Goal: Task Accomplishment & Management: Use online tool/utility

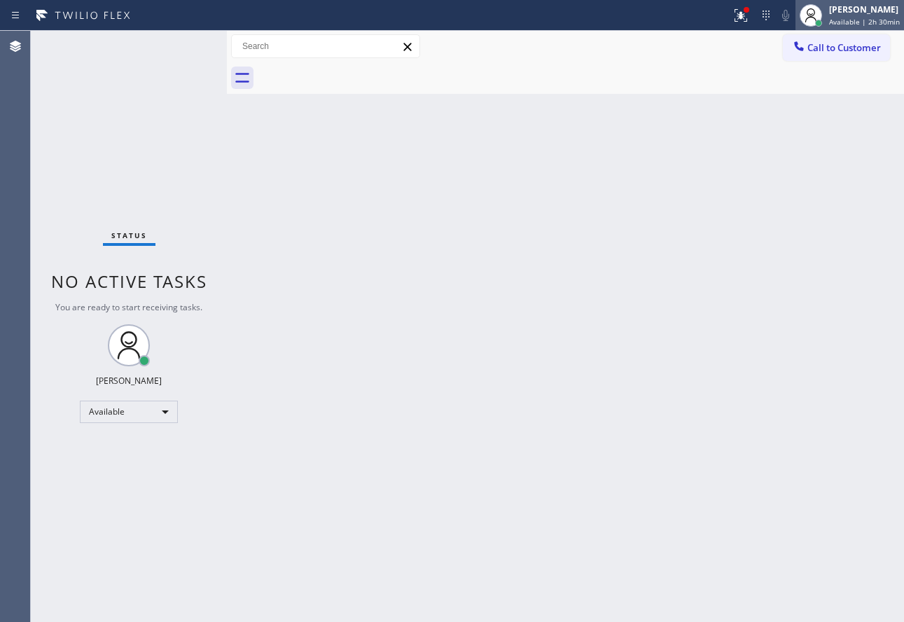
click at [860, 10] on div "[PERSON_NAME]" at bounding box center [864, 10] width 71 height 12
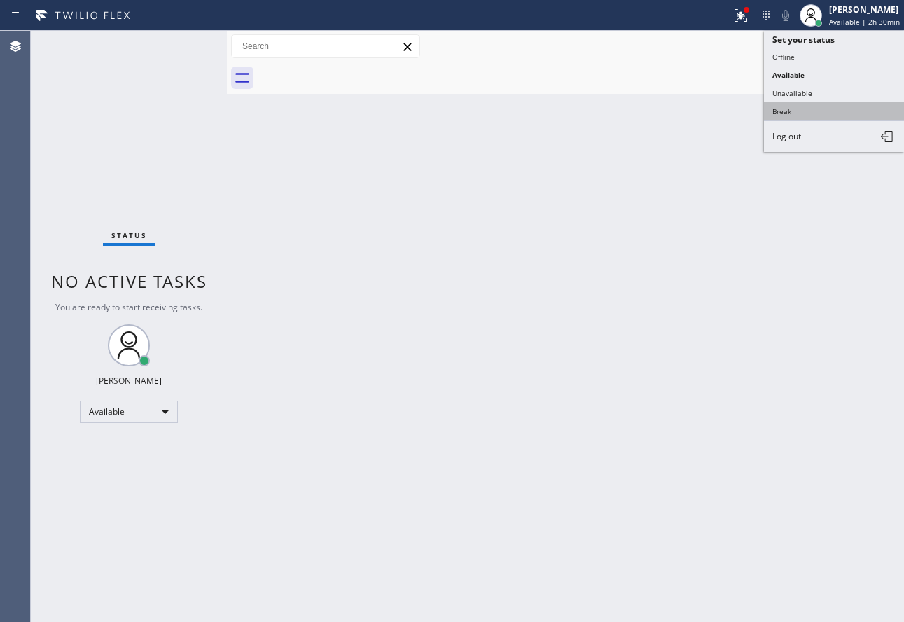
click at [790, 111] on button "Break" at bounding box center [834, 111] width 140 height 18
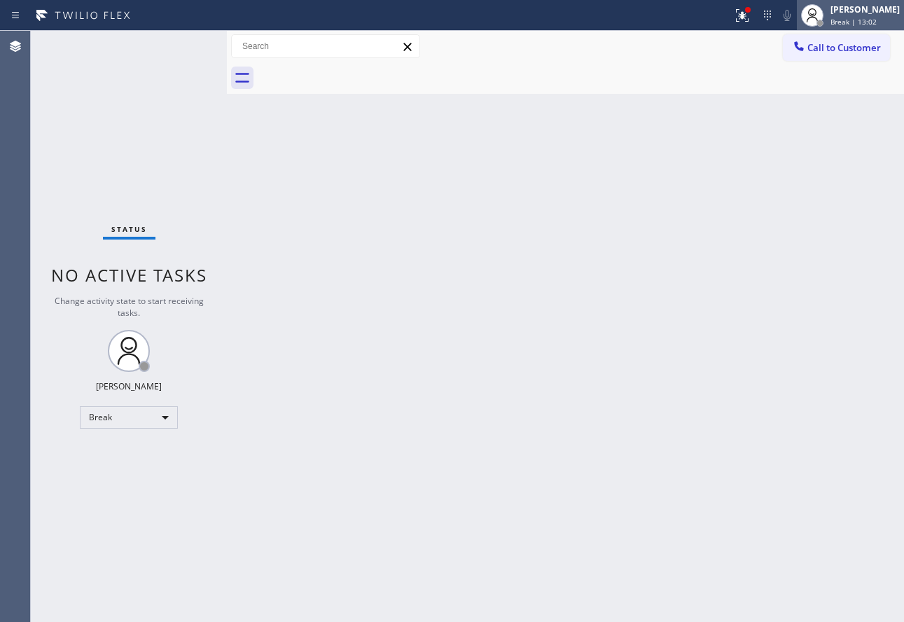
click at [860, 13] on div "[PERSON_NAME]" at bounding box center [865, 10] width 69 height 12
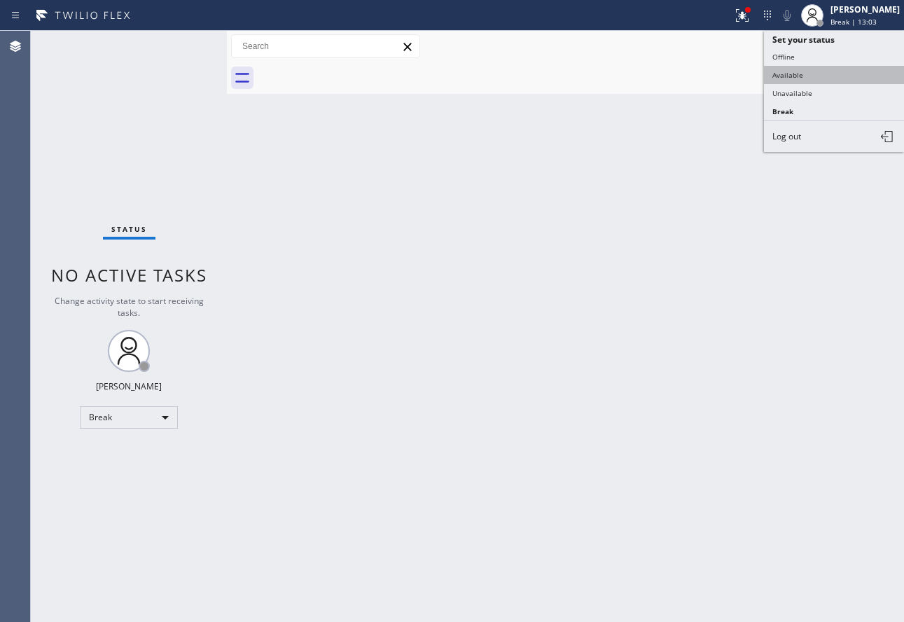
click at [796, 69] on button "Available" at bounding box center [834, 75] width 140 height 18
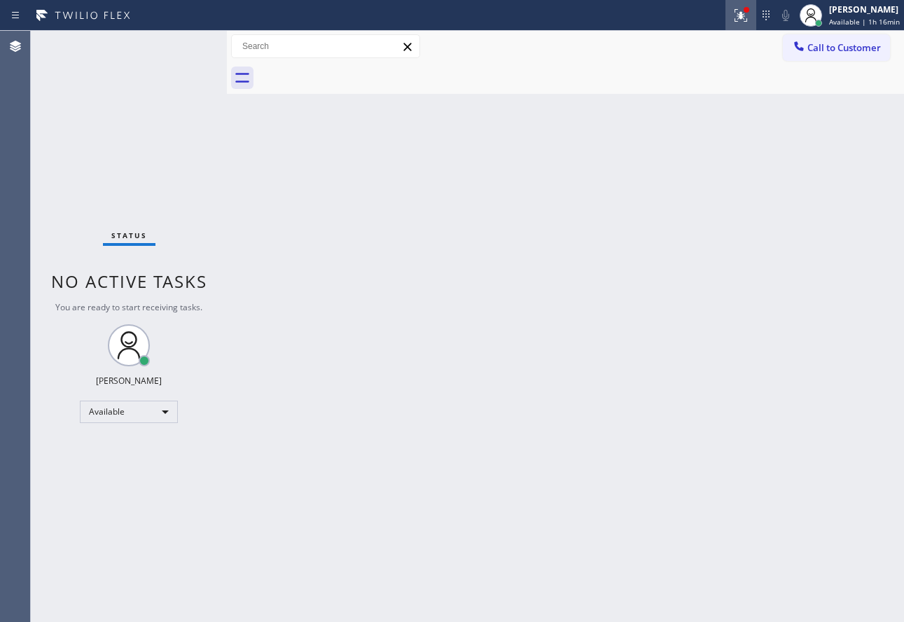
click at [740, 20] on icon at bounding box center [741, 15] width 17 height 17
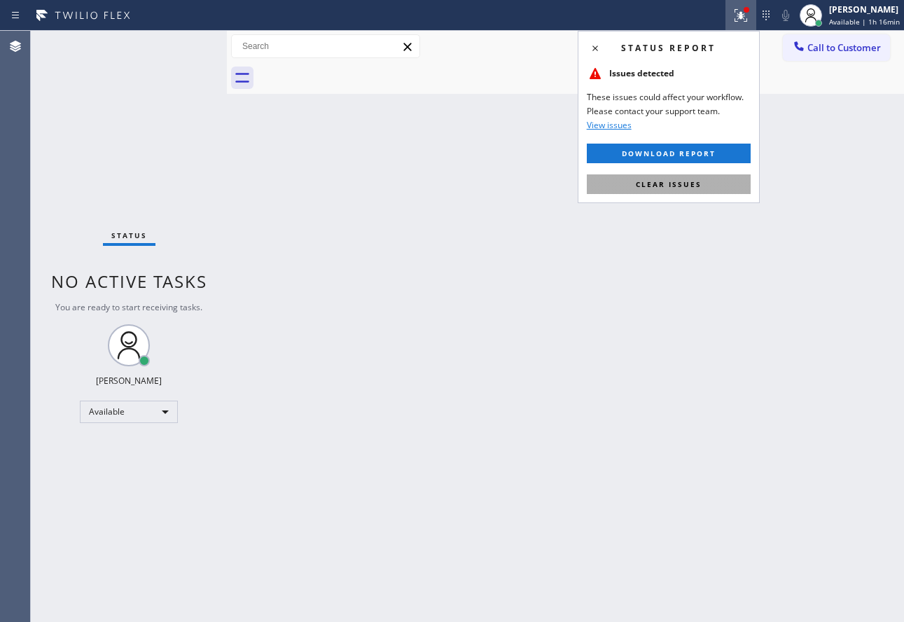
click at [678, 174] on button "Clear issues" at bounding box center [669, 184] width 164 height 20
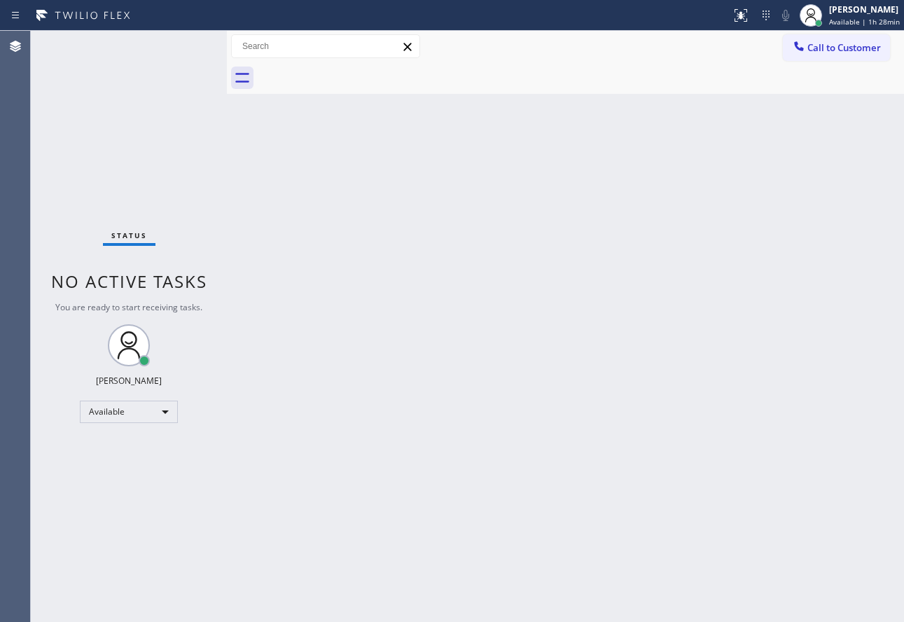
click at [460, 464] on div "Back to Dashboard Change Sender ID Customers Technicians Select a contact Outbo…" at bounding box center [565, 326] width 677 height 591
click at [504, 420] on div "Back to Dashboard Change Sender ID Customers Technicians Select a contact Outbo…" at bounding box center [565, 326] width 677 height 591
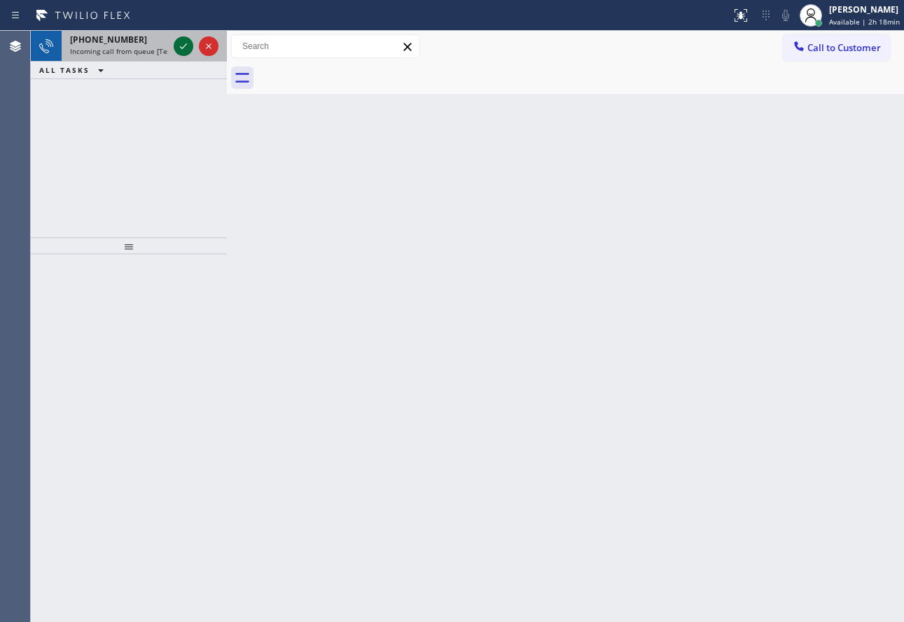
drag, startPoint x: 182, startPoint y: 47, endPoint x: 174, endPoint y: 46, distance: 7.7
click at [174, 46] on div at bounding box center [184, 46] width 20 height 17
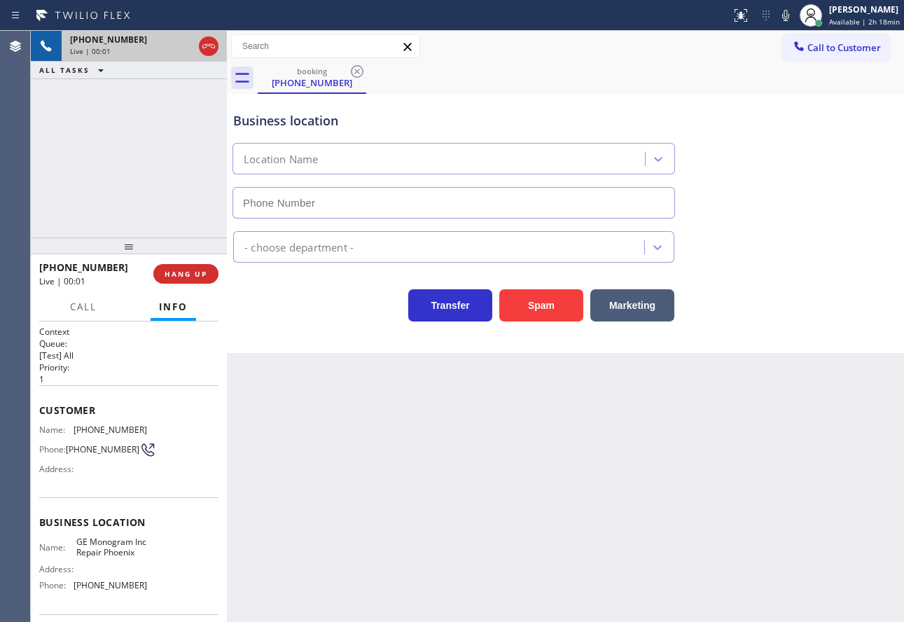
type input "[PHONE_NUMBER]"
click at [790, 13] on icon at bounding box center [786, 15] width 17 height 17
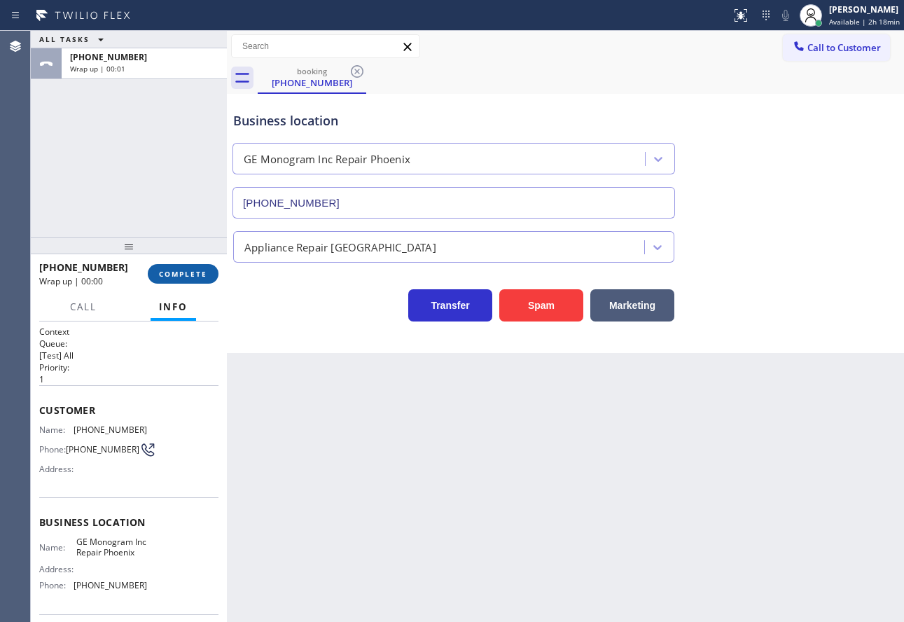
click at [189, 279] on span "COMPLETE" at bounding box center [183, 274] width 48 height 10
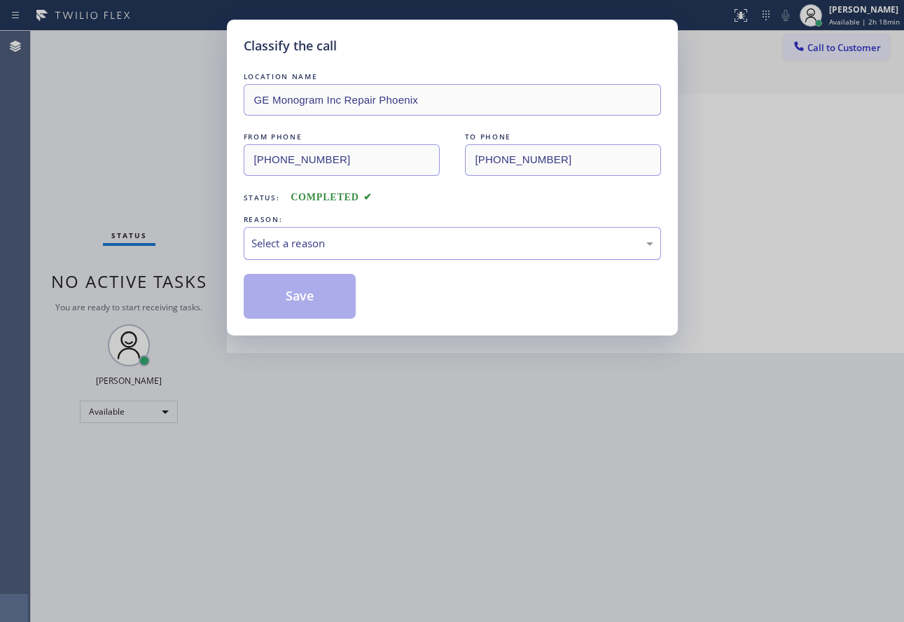
click at [357, 256] on div "Select a reason" at bounding box center [453, 243] width 418 height 33
drag, startPoint x: 312, startPoint y: 354, endPoint x: 308, endPoint y: 326, distance: 28.2
drag, startPoint x: 305, startPoint y: 304, endPoint x: 441, endPoint y: 417, distance: 177.2
click at [537, 449] on div "Classify the call LOCATION NAME GE Monogram Inc Repair Phoenix FROM PHONE [PHON…" at bounding box center [452, 311] width 904 height 622
click at [333, 304] on button "Save" at bounding box center [300, 296] width 113 height 45
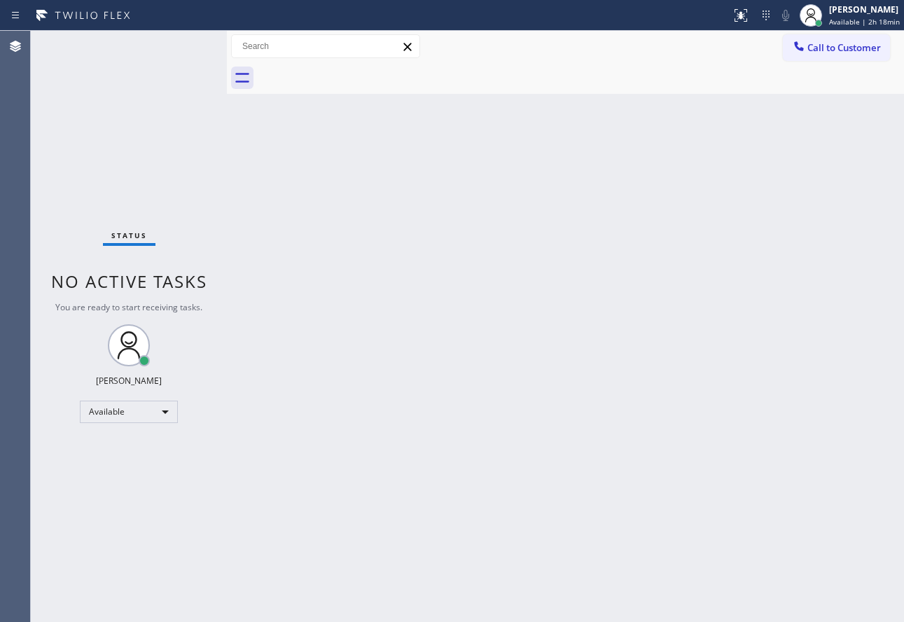
click at [635, 154] on div "Back to Dashboard Change Sender ID Customers Technicians Select a contact Outbo…" at bounding box center [565, 326] width 677 height 591
drag, startPoint x: 843, startPoint y: 17, endPoint x: 817, endPoint y: 25, distance: 27.2
click at [817, 25] on div at bounding box center [811, 15] width 22 height 22
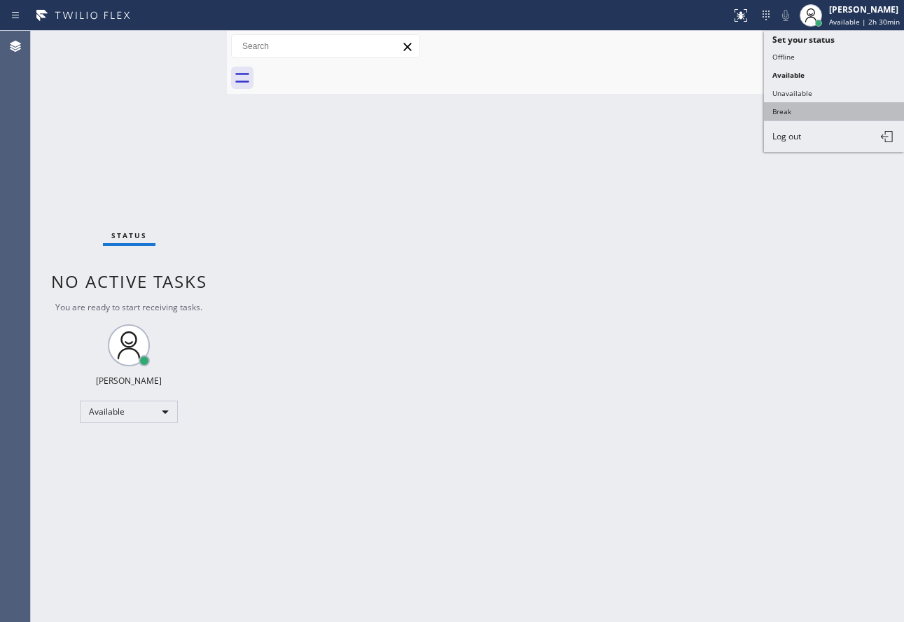
click at [774, 107] on button "Break" at bounding box center [834, 111] width 140 height 18
